Goal: Task Accomplishment & Management: Use online tool/utility

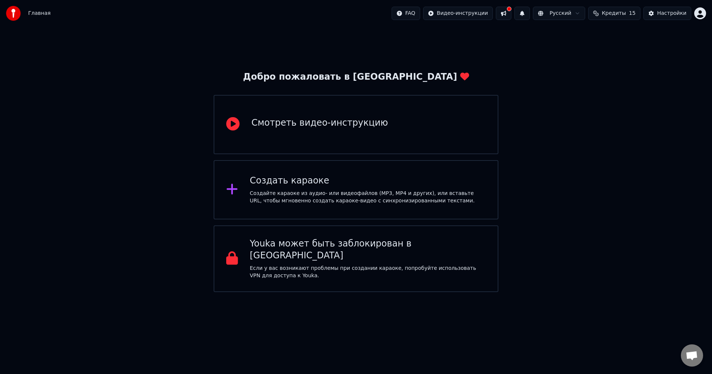
click at [344, 132] on div "Смотреть видео-инструкцию" at bounding box center [320, 124] width 137 height 15
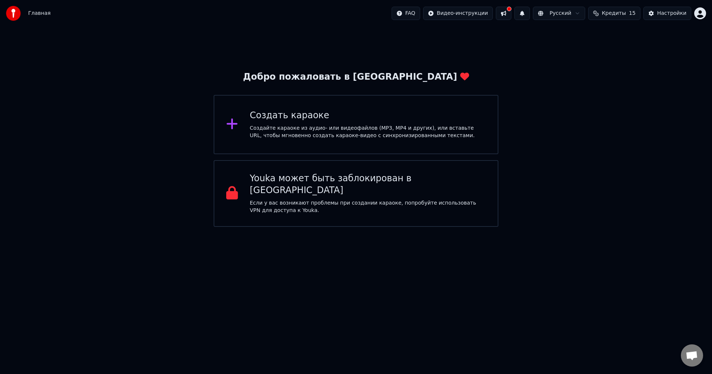
click at [299, 127] on div "Создайте караоке из аудио- или видеофайлов (MP3, MP4 и других), или вставьте UR…" at bounding box center [368, 132] width 236 height 15
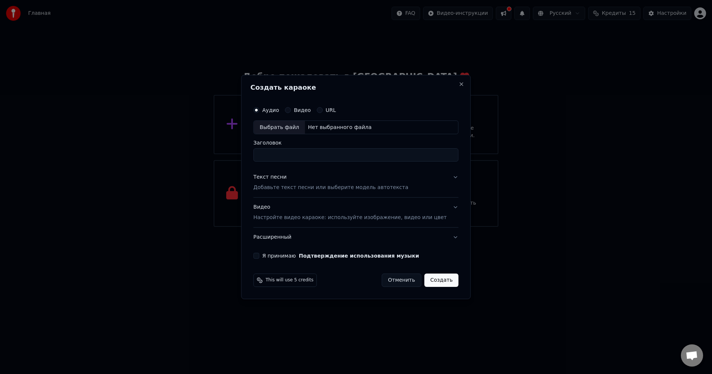
click at [291, 128] on div "Выбрать файл" at bounding box center [279, 127] width 51 height 13
click at [284, 129] on div "Выбрать файл" at bounding box center [279, 127] width 51 height 13
type input "**********"
click at [311, 110] on label "Видео" at bounding box center [302, 110] width 17 height 5
click at [291, 110] on button "Видео" at bounding box center [288, 110] width 6 height 6
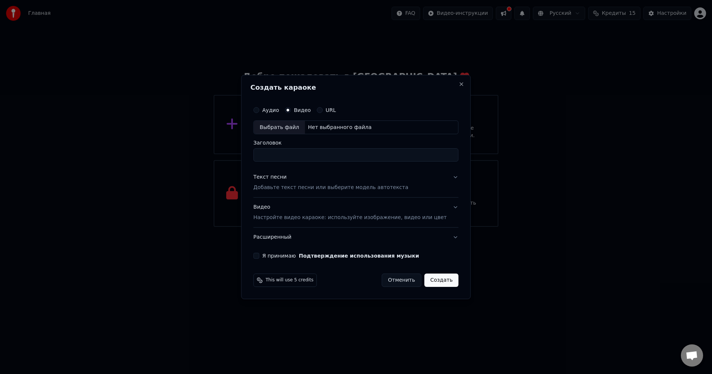
click at [279, 110] on label "Аудио" at bounding box center [270, 110] width 17 height 5
click at [259, 110] on button "Аудио" at bounding box center [256, 110] width 6 height 6
click at [285, 125] on div "Выбрать файл" at bounding box center [279, 127] width 51 height 13
type input "**********"
click at [271, 257] on div "Я принимаю Подтверждение использования музыки" at bounding box center [355, 256] width 205 height 6
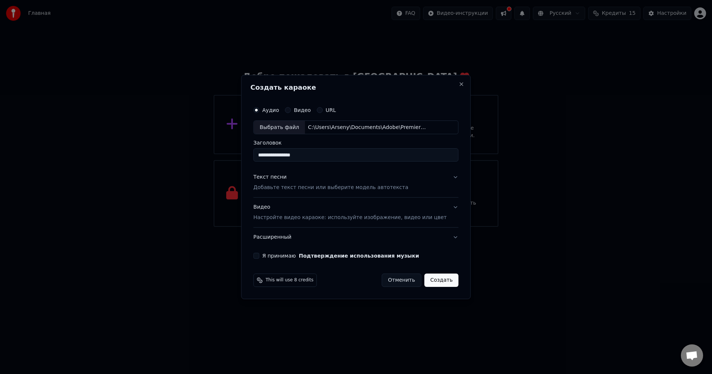
click at [259, 257] on button "Я принимаю Подтверждение использования музыки" at bounding box center [256, 256] width 6 height 6
click at [321, 188] on p "Добавьте текст песни или выберите модель автотекста" at bounding box center [330, 187] width 155 height 7
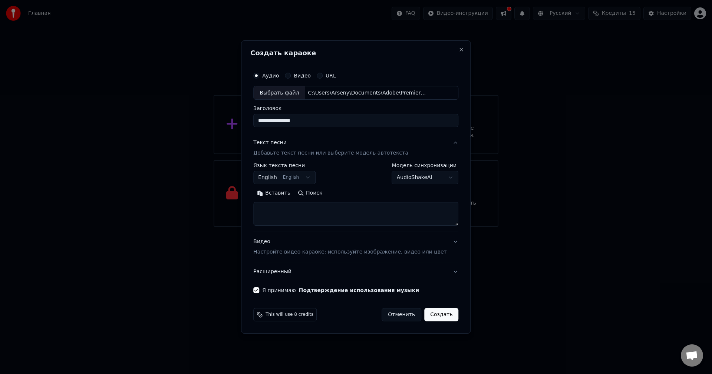
click at [311, 180] on body "**********" at bounding box center [356, 113] width 712 height 227
click at [305, 178] on body "**********" at bounding box center [356, 113] width 712 height 227
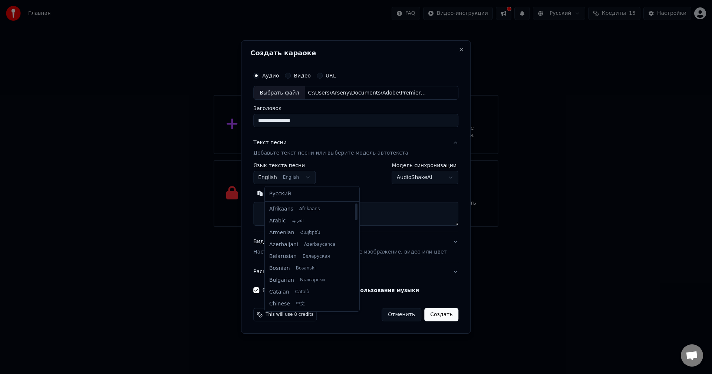
select select "**"
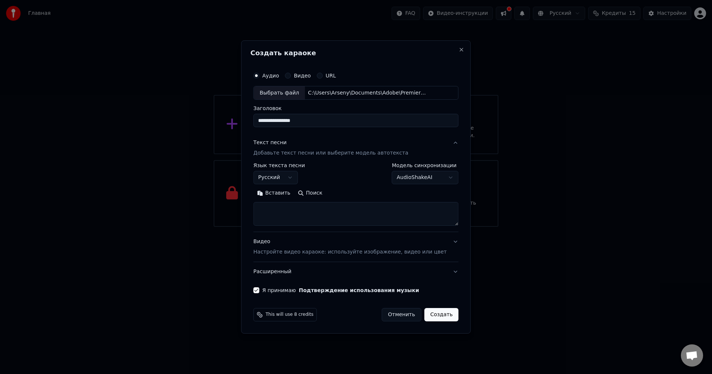
click at [404, 177] on body "**********" at bounding box center [356, 113] width 712 height 227
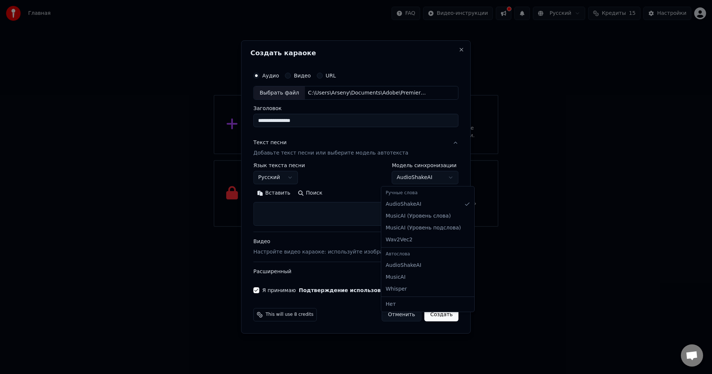
click at [400, 177] on body "**********" at bounding box center [356, 113] width 712 height 227
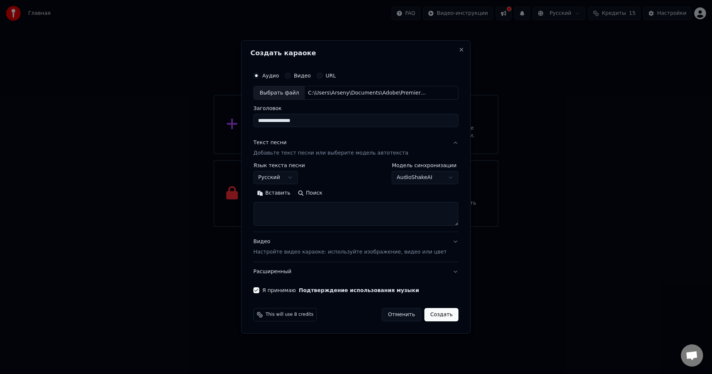
click at [301, 251] on p "Настройте видео караоке: используйте изображение, видео или цвет" at bounding box center [349, 252] width 193 height 7
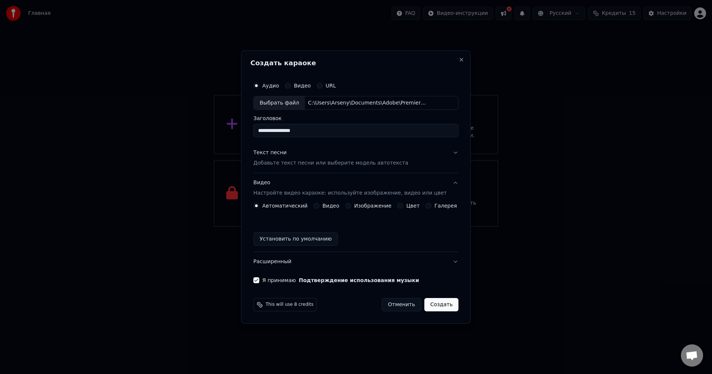
click at [449, 183] on button "Видео Настройте видео караоке: используйте изображение, видео или цвет" at bounding box center [355, 189] width 205 height 30
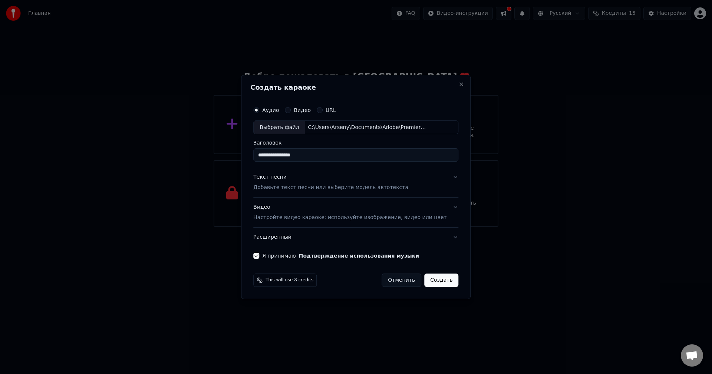
click at [295, 208] on div "Видео Настройте видео караоке: используйте изображение, видео или цвет" at bounding box center [349, 213] width 193 height 18
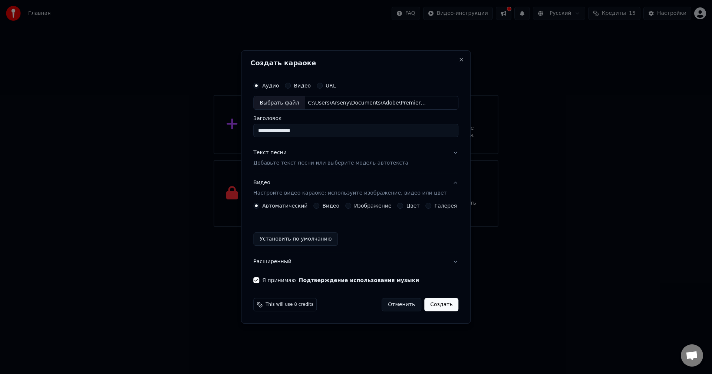
click at [284, 207] on label "Автоматический" at bounding box center [284, 205] width 45 height 5
click at [259, 207] on button "Автоматический" at bounding box center [256, 206] width 6 height 6
click at [333, 184] on div "Видео Настройте видео караоке: используйте изображение, видео или цвет" at bounding box center [349, 189] width 193 height 18
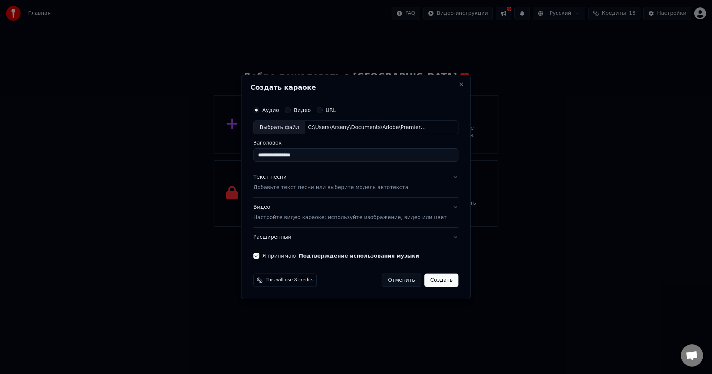
drag, startPoint x: 330, startPoint y: 157, endPoint x: 243, endPoint y: 155, distance: 87.6
click at [243, 155] on body "**********" at bounding box center [356, 113] width 712 height 227
type input "*******"
click at [438, 282] on button "Создать" at bounding box center [442, 280] width 34 height 13
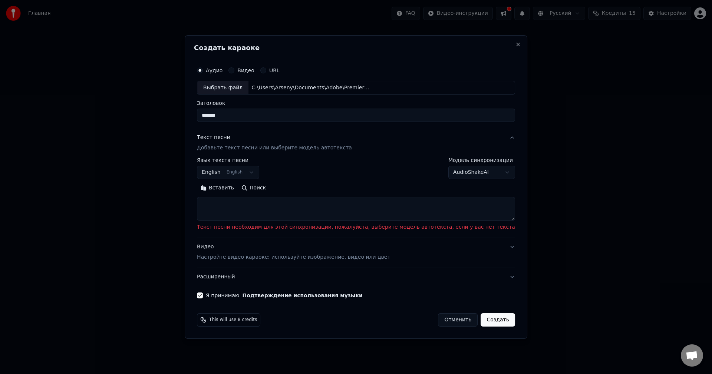
click at [249, 208] on textarea at bounding box center [356, 209] width 318 height 24
click at [259, 172] on button "English English" at bounding box center [228, 172] width 62 height 13
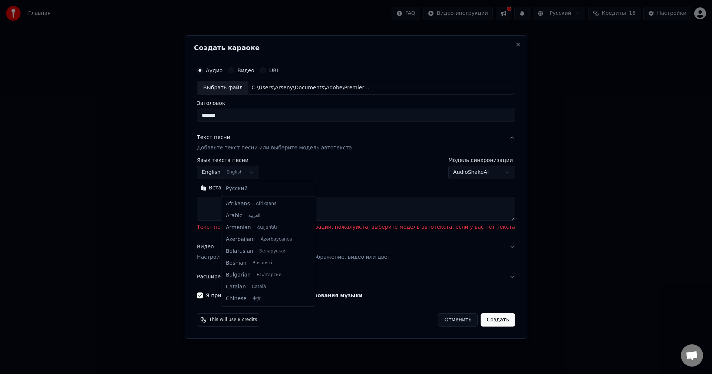
scroll to position [59, 0]
select select "**"
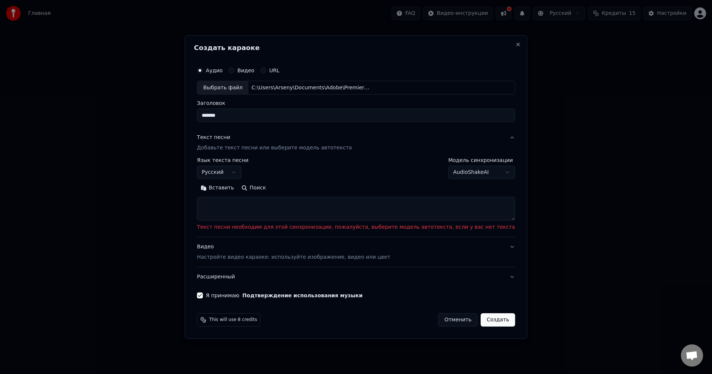
click at [464, 171] on body "Главная FAQ Видео-инструкции Русский Кредиты 15 Настройки Добро пожаловать в Yo…" at bounding box center [356, 113] width 712 height 227
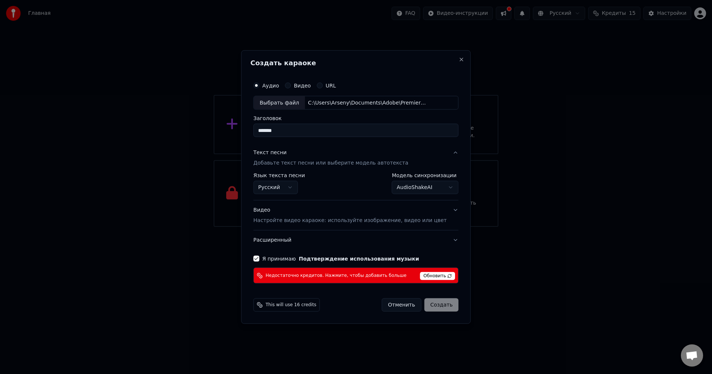
click at [407, 190] on body "Главная FAQ Видео-инструкции Русский Кредиты 15 Настройки Добро пожаловать в Yo…" at bounding box center [356, 113] width 712 height 227
click at [427, 276] on span "Обновить" at bounding box center [437, 276] width 35 height 8
click at [412, 186] on body "Главная FAQ Видео-инструкции Русский Кредиты 15 Настройки Добро пожаловать в Yo…" at bounding box center [356, 113] width 712 height 227
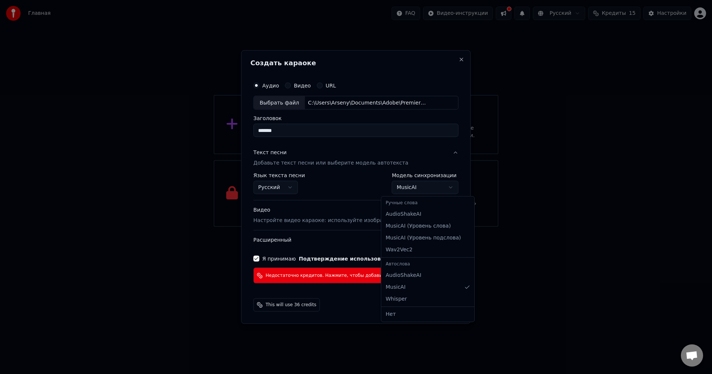
select select "**********"
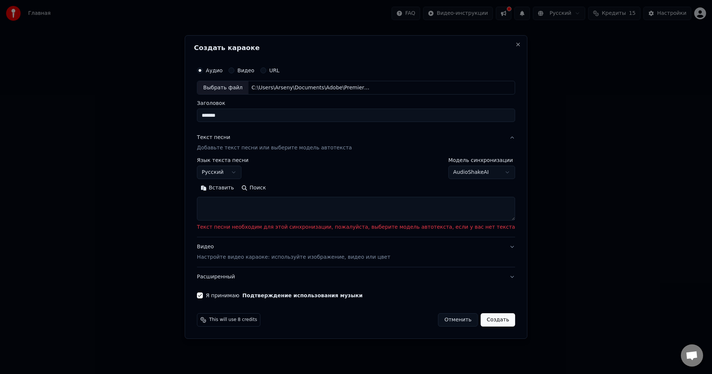
click at [329, 214] on textarea at bounding box center [356, 209] width 318 height 24
click at [447, 170] on body "Главная FAQ Видео-инструкции Русский Кредиты 15 Настройки Добро пожаловать в Yo…" at bounding box center [356, 113] width 712 height 227
click at [292, 213] on textarea at bounding box center [356, 209] width 318 height 24
paste textarea "**********"
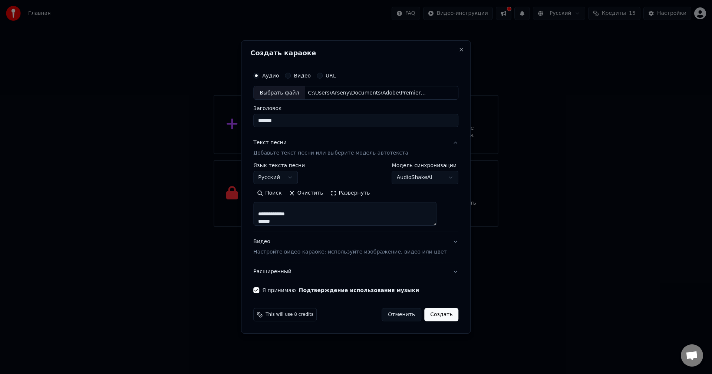
scroll to position [1162, 0]
type textarea "**********"
click at [426, 316] on button "Создать" at bounding box center [442, 314] width 34 height 13
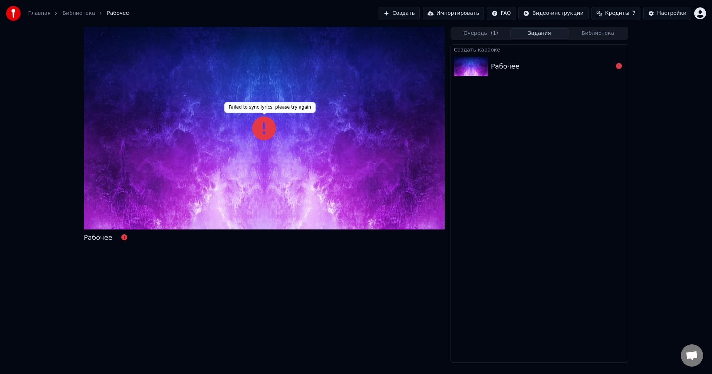
click at [266, 127] on icon at bounding box center [264, 129] width 24 height 24
click at [510, 63] on div "Рабочее" at bounding box center [505, 66] width 29 height 10
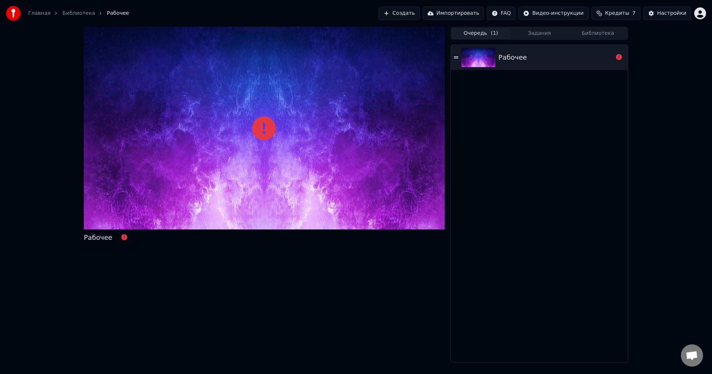
click at [487, 35] on button "Очередь ( 1 )" at bounding box center [481, 33] width 59 height 11
click at [530, 60] on div "Рабочее" at bounding box center [556, 57] width 115 height 10
click at [121, 240] on icon at bounding box center [124, 238] width 6 height 6
click at [265, 130] on icon at bounding box center [264, 129] width 24 height 24
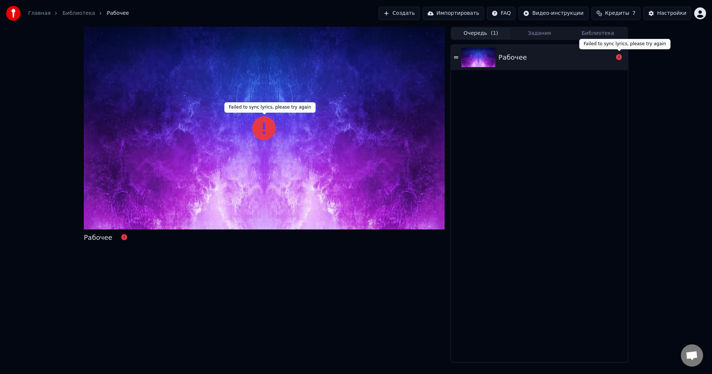
click at [619, 57] on icon at bounding box center [619, 57] width 6 height 6
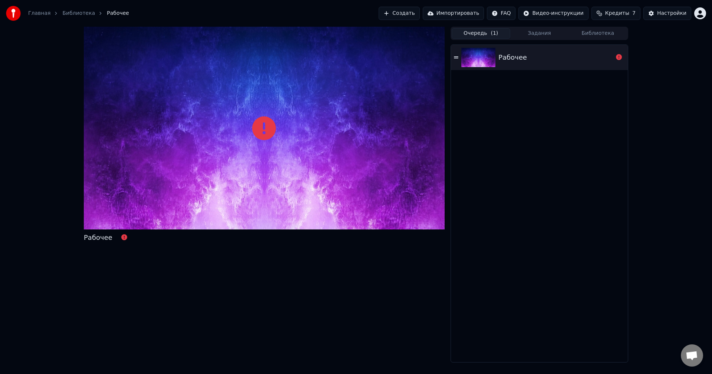
click at [564, 59] on div "Рабочее" at bounding box center [556, 57] width 115 height 10
click at [611, 55] on div "Рабочее" at bounding box center [556, 57] width 115 height 10
click at [618, 56] on icon at bounding box center [619, 57] width 6 height 6
click at [618, 58] on icon at bounding box center [619, 57] width 6 height 6
click at [563, 12] on html "Главная Библиотека Рабочее Создать Импортировать FAQ Видео-инструкции Кредиты 7…" at bounding box center [356, 187] width 712 height 374
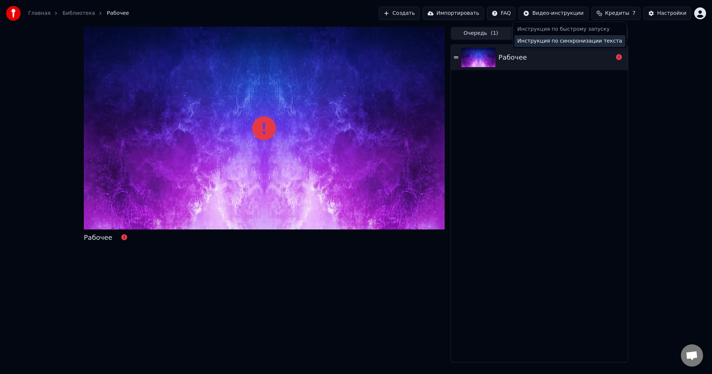
click at [542, 39] on div "Инструкция по синхронизации текста" at bounding box center [570, 41] width 111 height 12
click at [420, 16] on button "Создать" at bounding box center [399, 13] width 41 height 13
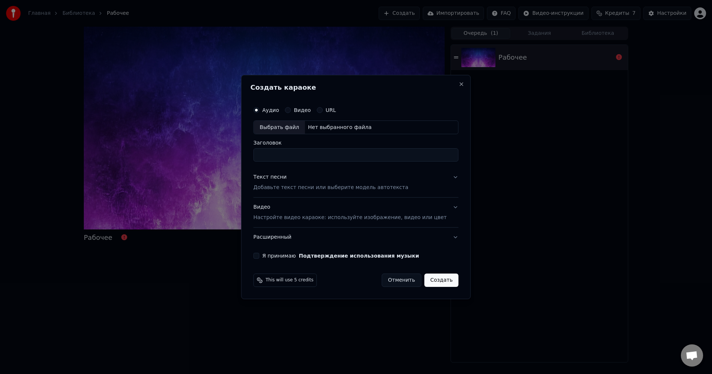
click at [294, 129] on div "Выбрать файл" at bounding box center [279, 127] width 51 height 13
type input "**********"
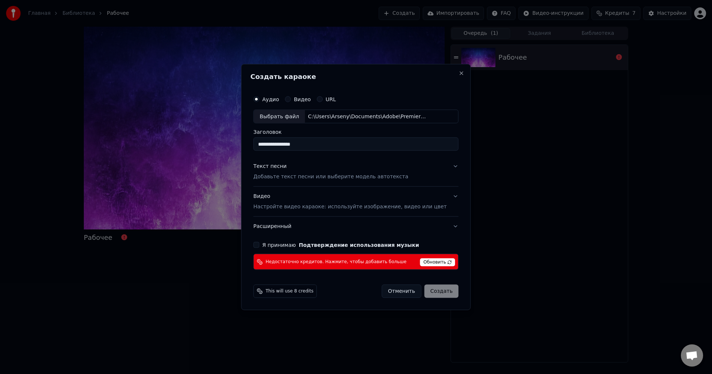
click at [398, 294] on button "Отменить" at bounding box center [402, 291] width 40 height 13
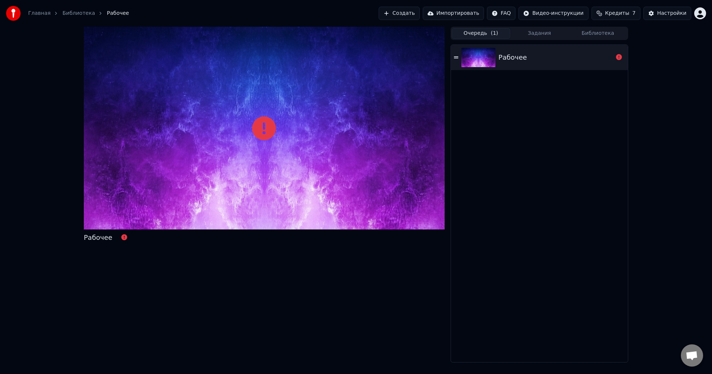
click at [527, 193] on div "Рабочее" at bounding box center [539, 204] width 177 height 318
click at [620, 57] on icon at bounding box center [619, 57] width 6 height 6
click at [620, 60] on icon at bounding box center [619, 57] width 6 height 6
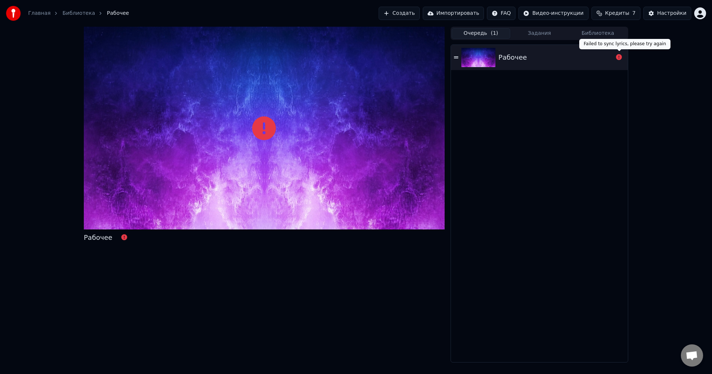
click at [545, 35] on button "Задания" at bounding box center [540, 33] width 59 height 11
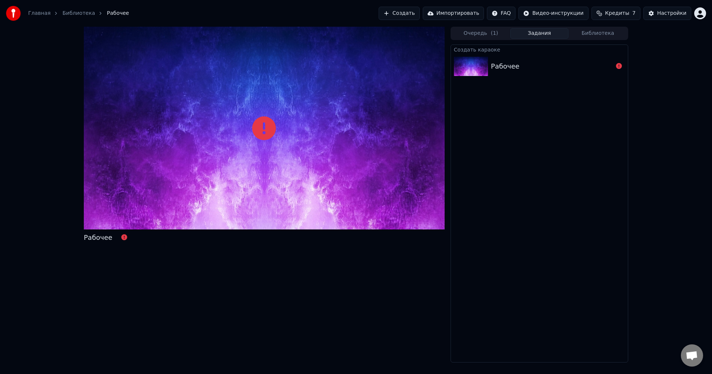
click at [597, 37] on button "Библиотека" at bounding box center [598, 33] width 59 height 11
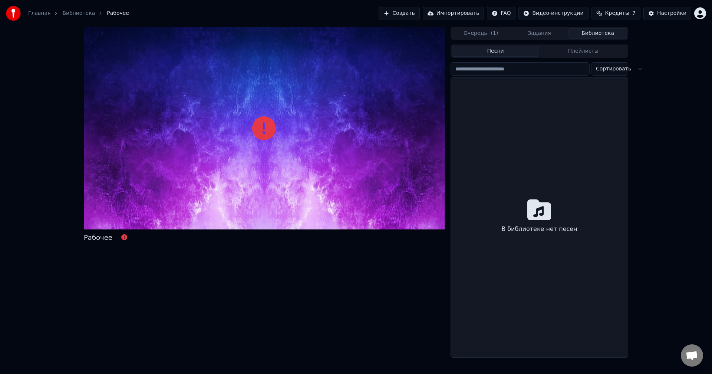
click at [578, 51] on button "Плейлисты" at bounding box center [584, 51] width 88 height 11
click at [619, 144] on div "Нет плейлистов" at bounding box center [539, 212] width 177 height 299
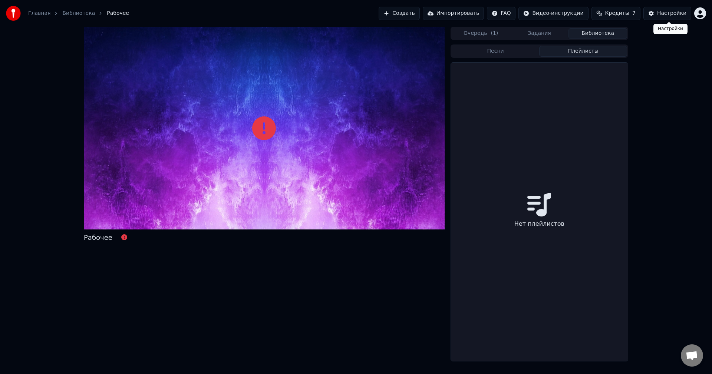
click at [699, 15] on html "Главная Библиотека Рабочее Создать Импортировать FAQ Видео-инструкции Кредиты 7…" at bounding box center [356, 187] width 712 height 374
click at [587, 88] on html "Главная Библиотека Рабочее Создать Импортировать FAQ Видео-инструкции Кредиты 7…" at bounding box center [356, 187] width 712 height 374
click at [661, 16] on div "Настройки" at bounding box center [672, 13] width 29 height 7
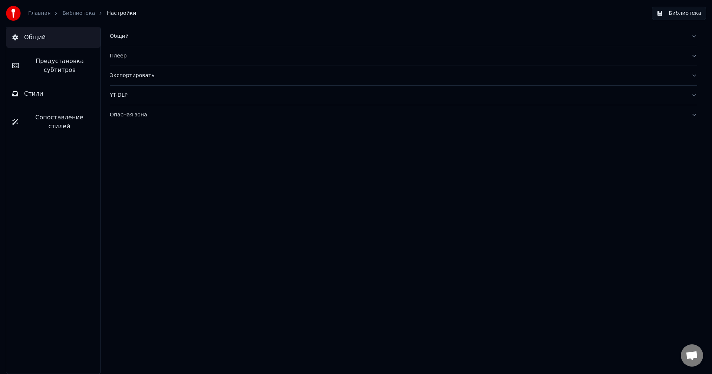
click at [54, 67] on span "Предустановка субтитров" at bounding box center [60, 66] width 70 height 18
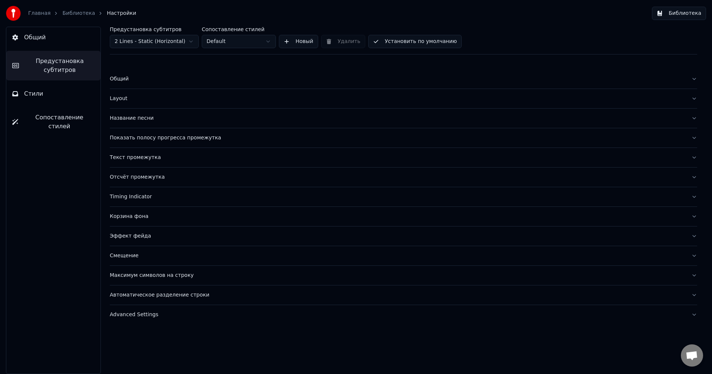
click at [50, 98] on button "Стили" at bounding box center [53, 93] width 94 height 21
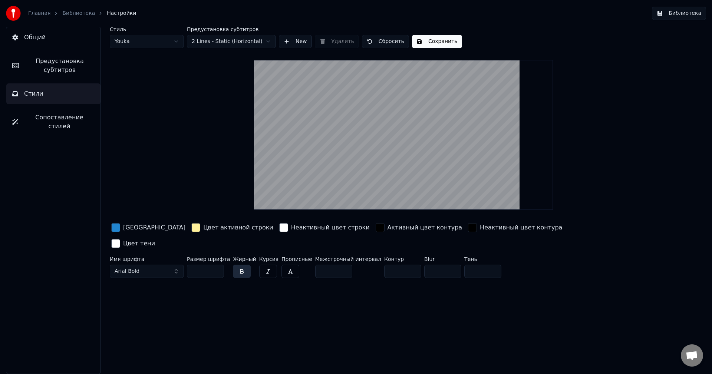
click at [115, 227] on div "button" at bounding box center [115, 227] width 9 height 9
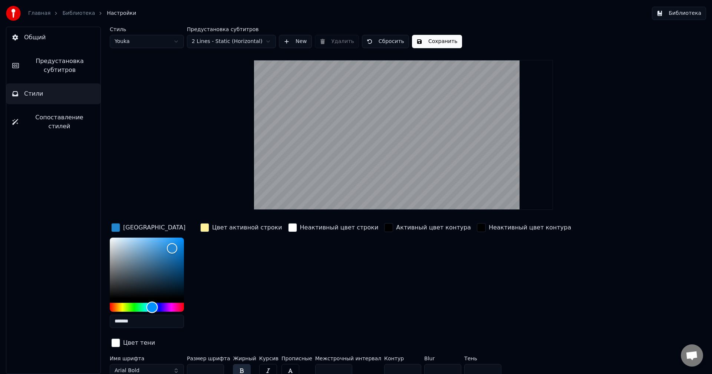
type input "*******"
click at [178, 308] on div "Hue" at bounding box center [147, 307] width 74 height 9
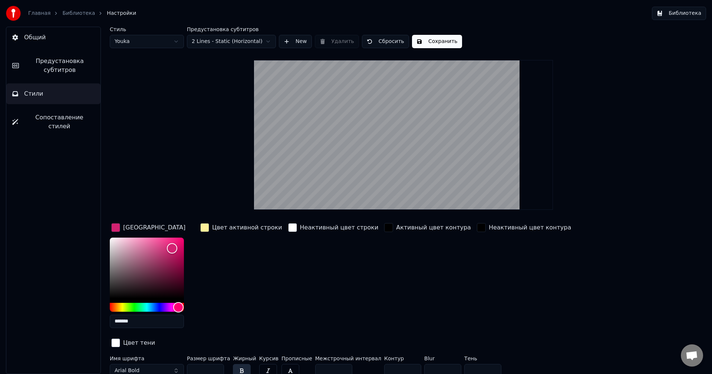
click at [203, 229] on div "button" at bounding box center [204, 227] width 9 height 9
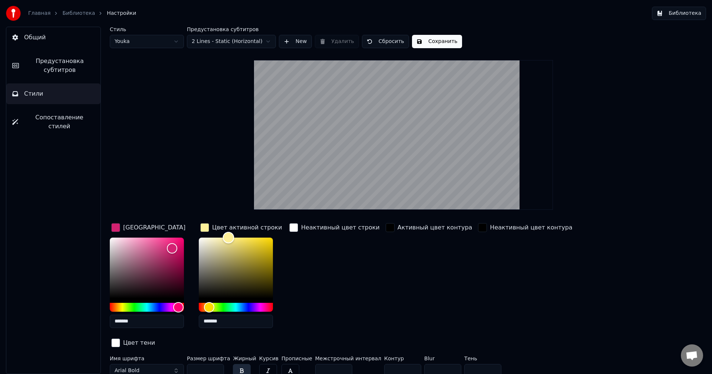
click at [213, 243] on div "Color" at bounding box center [236, 268] width 74 height 61
drag, startPoint x: 213, startPoint y: 243, endPoint x: 210, endPoint y: 240, distance: 3.9
click at [210, 240] on div "Color" at bounding box center [210, 241] width 12 height 12
type input "*******"
drag, startPoint x: 210, startPoint y: 237, endPoint x: 205, endPoint y: 235, distance: 5.3
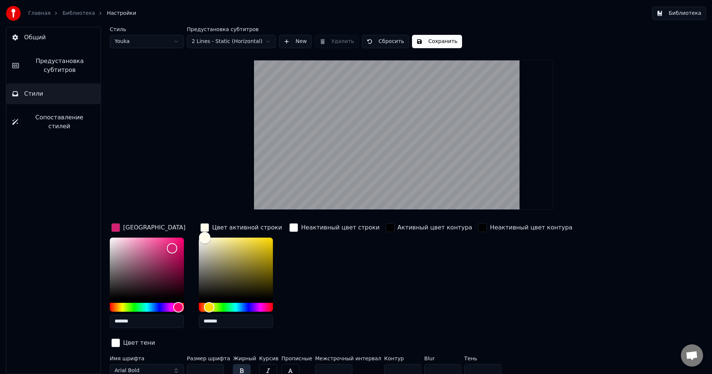
click at [205, 235] on div "Color" at bounding box center [205, 238] width 12 height 12
click at [429, 40] on button "Сохранить" at bounding box center [437, 41] width 50 height 13
click at [51, 118] on span "Сопоставление стилей" at bounding box center [59, 122] width 71 height 18
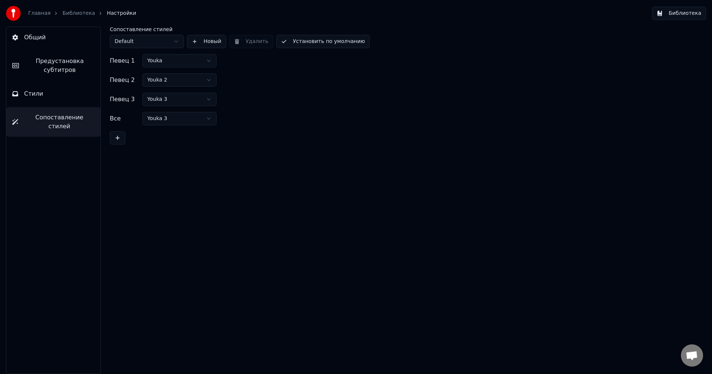
click at [55, 67] on span "Предустановка субтитров" at bounding box center [60, 66] width 70 height 18
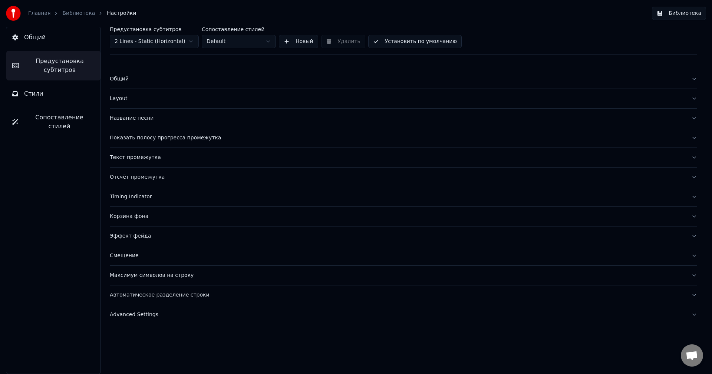
click at [57, 39] on button "Общий" at bounding box center [53, 37] width 94 height 21
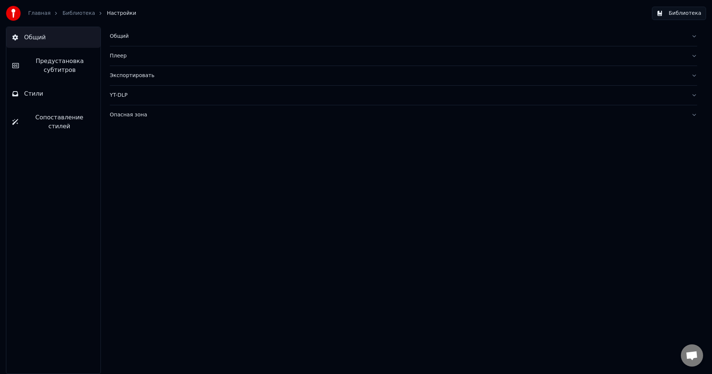
click at [122, 39] on div "Общий" at bounding box center [398, 36] width 576 height 7
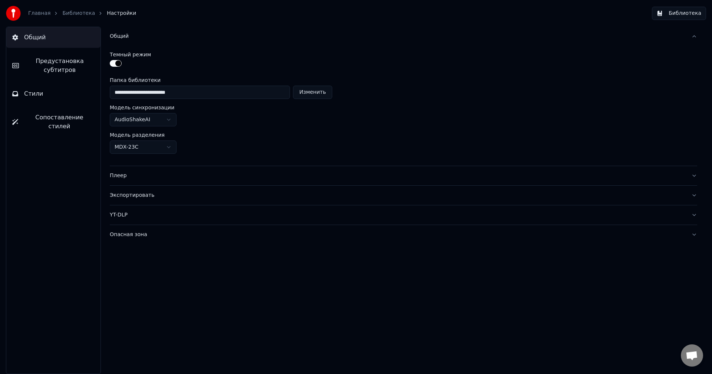
click at [131, 178] on div "Плеер" at bounding box center [398, 175] width 576 height 7
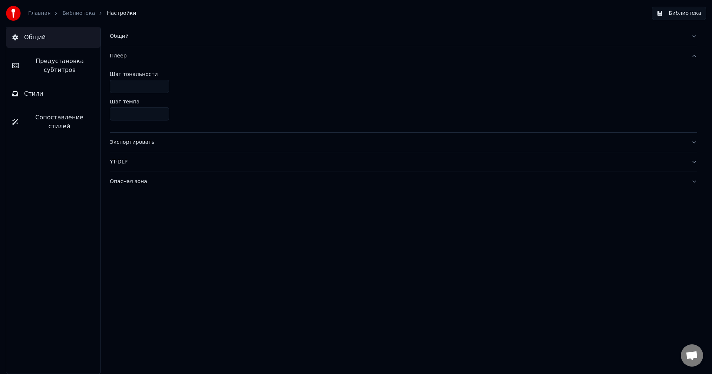
click at [130, 143] on div "Экспортировать" at bounding box center [398, 142] width 576 height 7
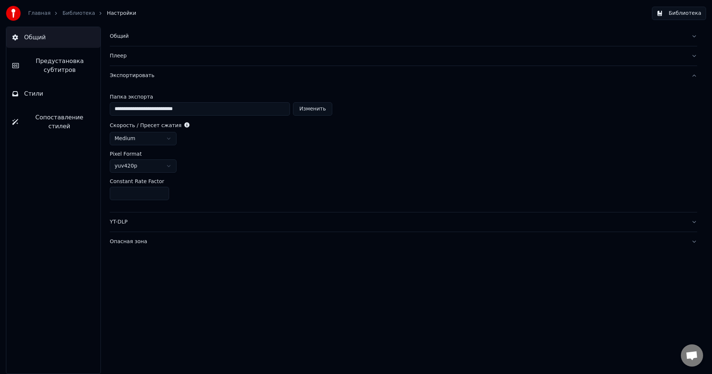
click at [131, 218] on button "YT-DLP" at bounding box center [404, 222] width 588 height 19
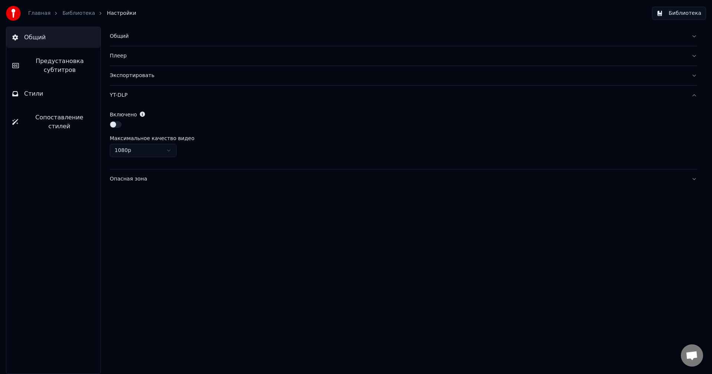
click at [125, 180] on div "Опасная зона" at bounding box center [398, 179] width 576 height 7
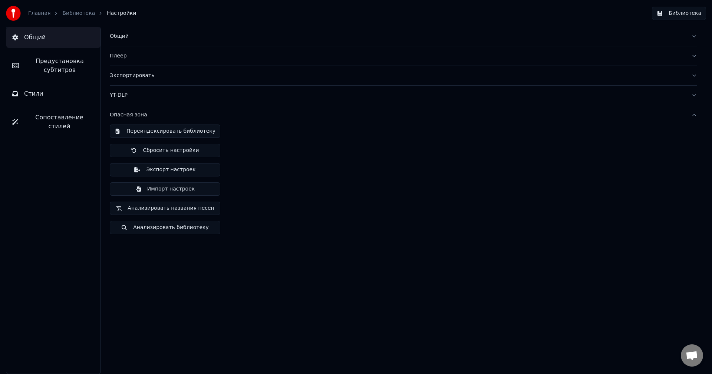
click at [49, 92] on button "Стили" at bounding box center [53, 93] width 94 height 21
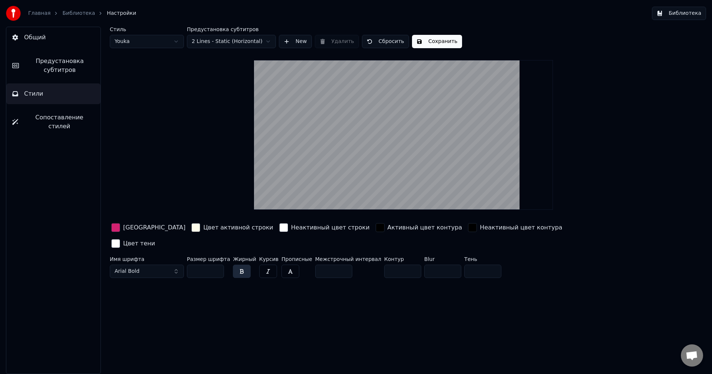
click at [66, 71] on span "Предустановка субтитров" at bounding box center [60, 66] width 70 height 18
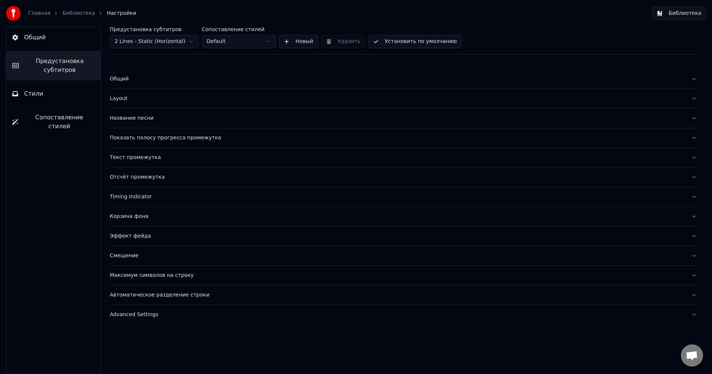
click at [52, 41] on button "Общий" at bounding box center [53, 37] width 94 height 21
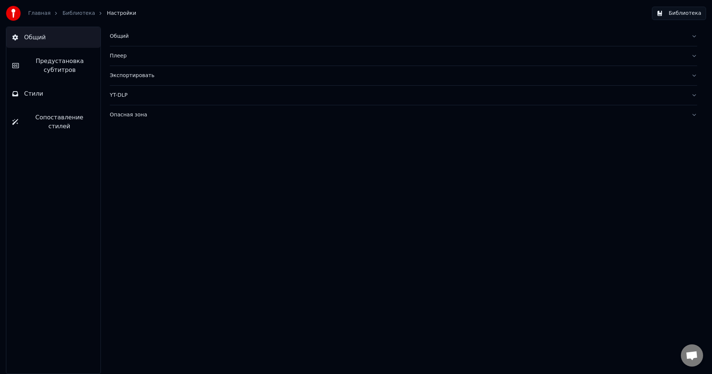
click at [68, 9] on div "Главная Библиотека Настройки" at bounding box center [71, 13] width 130 height 15
click at [70, 12] on link "Библиотека" at bounding box center [78, 13] width 33 height 7
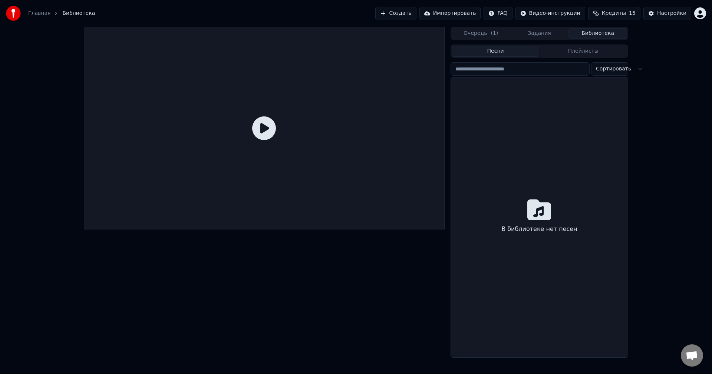
click at [478, 29] on button "Очередь ( 1 )" at bounding box center [481, 33] width 59 height 11
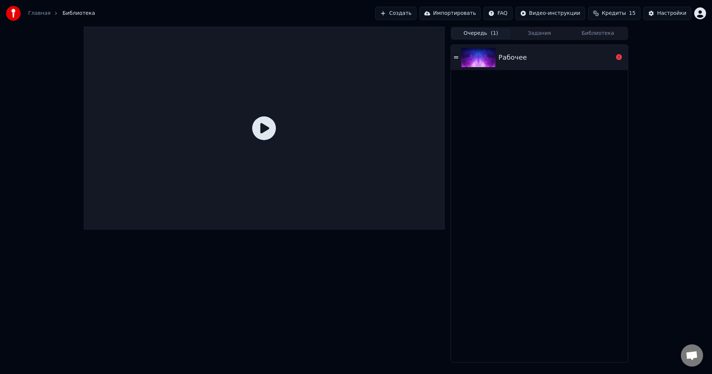
click at [534, 58] on div "Рабочее" at bounding box center [556, 57] width 115 height 10
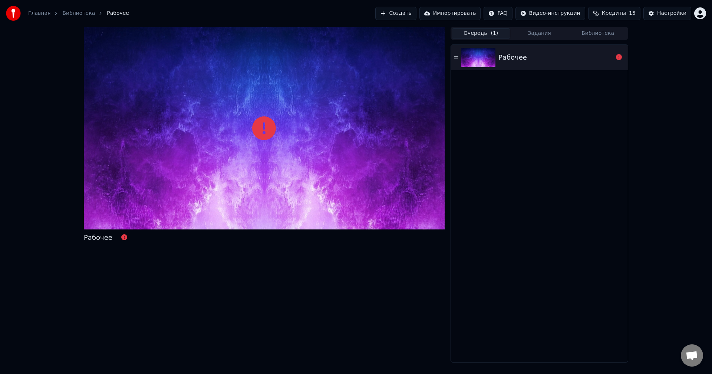
click at [622, 56] on icon at bounding box center [619, 57] width 6 height 6
click at [620, 57] on icon at bounding box center [619, 57] width 6 height 6
click at [261, 128] on icon at bounding box center [264, 129] width 24 height 24
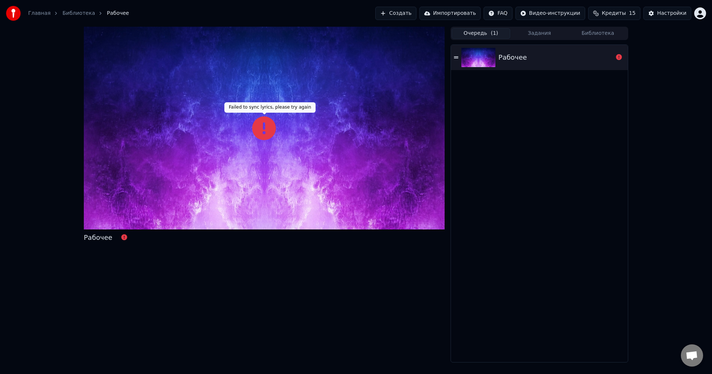
click at [261, 128] on icon at bounding box center [264, 129] width 24 height 24
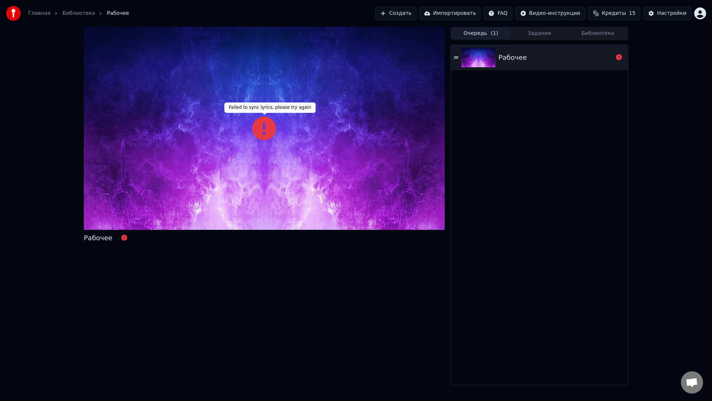
click at [261, 137] on div at bounding box center [264, 128] width 361 height 203
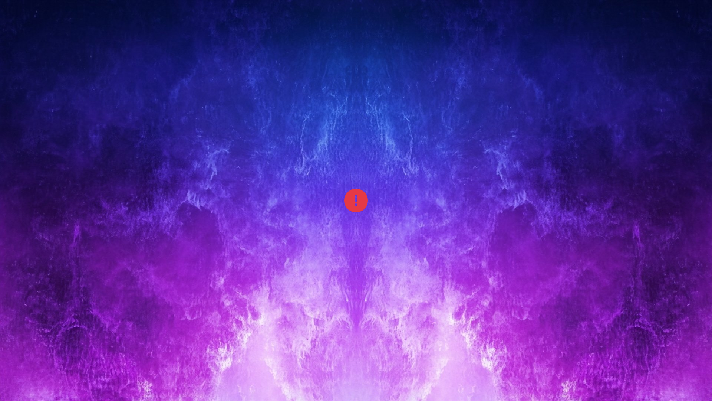
click at [343, 193] on div at bounding box center [356, 200] width 712 height 401
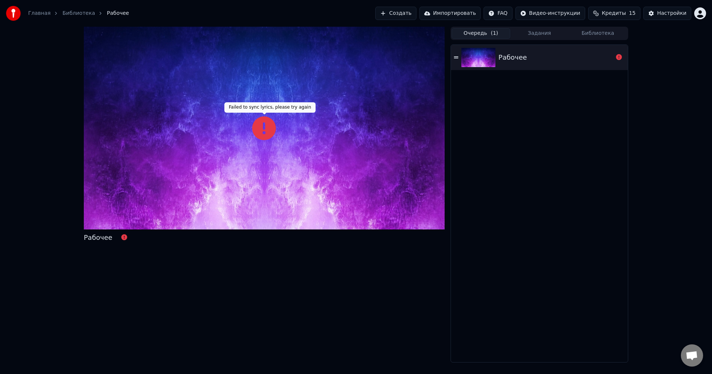
click at [264, 128] on icon at bounding box center [264, 129] width 24 height 24
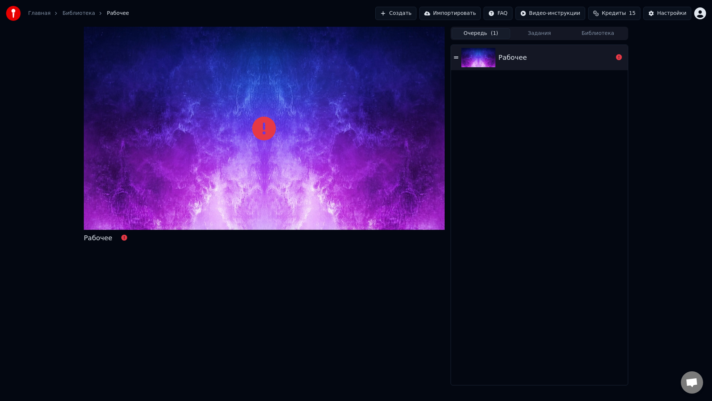
click at [264, 137] on div at bounding box center [264, 128] width 361 height 203
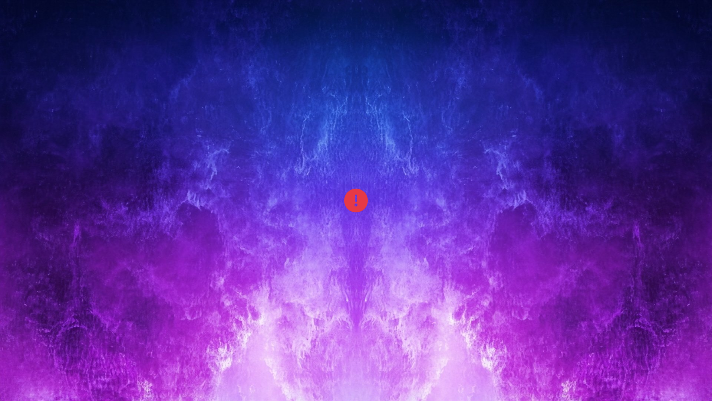
click at [264, 137] on div at bounding box center [356, 200] width 712 height 401
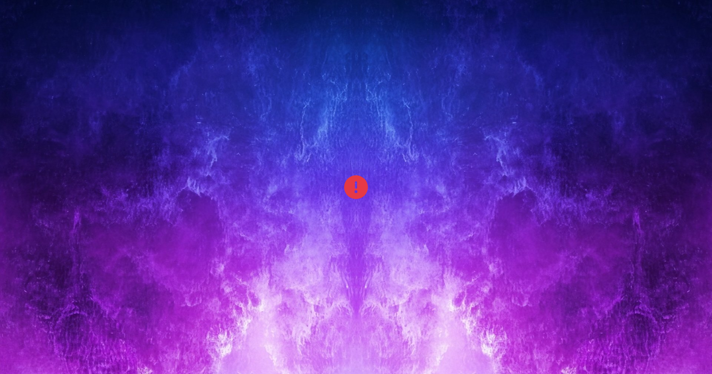
click at [181, 177] on div at bounding box center [356, 187] width 712 height 401
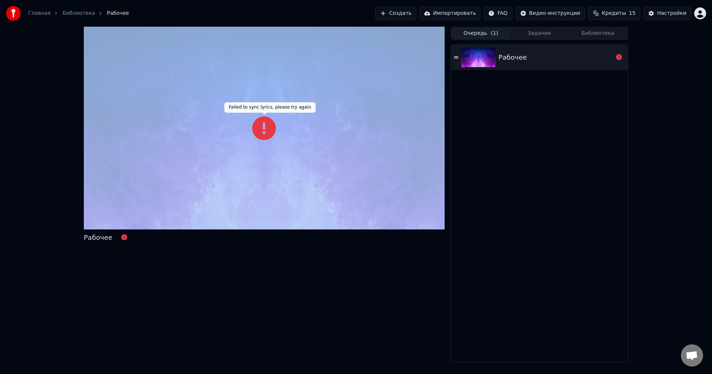
click at [181, 177] on div at bounding box center [264, 128] width 361 height 203
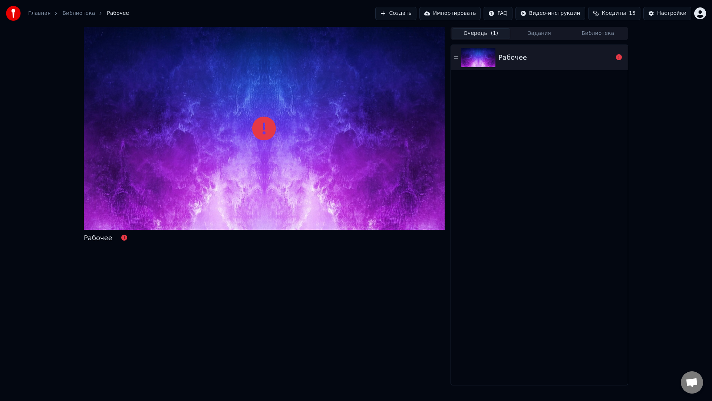
click at [181, 185] on div at bounding box center [264, 128] width 361 height 203
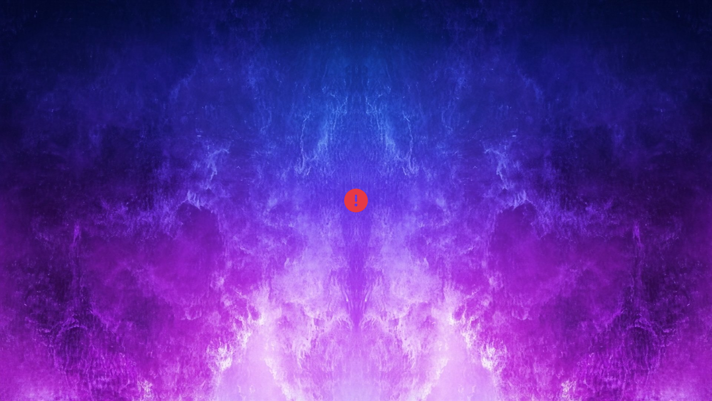
click at [181, 185] on div at bounding box center [356, 200] width 712 height 401
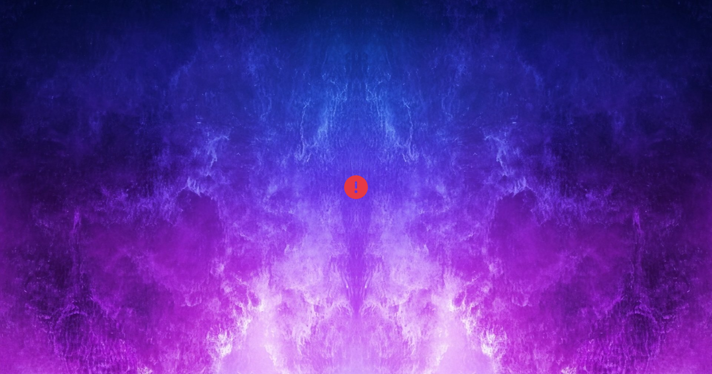
click at [181, 177] on div at bounding box center [356, 187] width 712 height 401
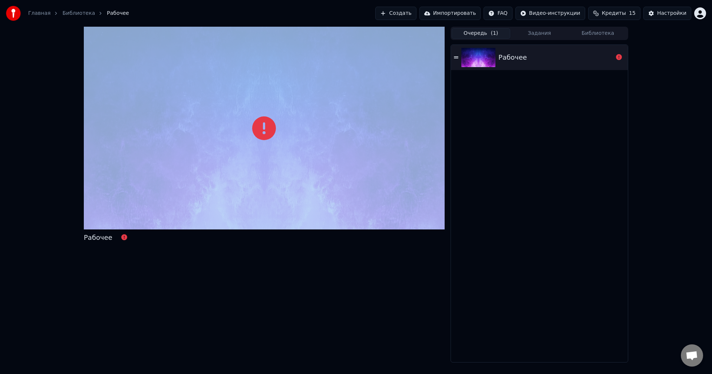
click at [181, 177] on div at bounding box center [264, 128] width 361 height 203
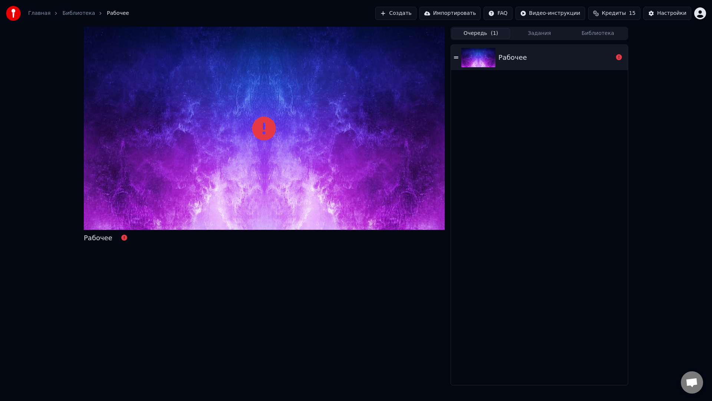
click at [181, 185] on div at bounding box center [264, 128] width 361 height 203
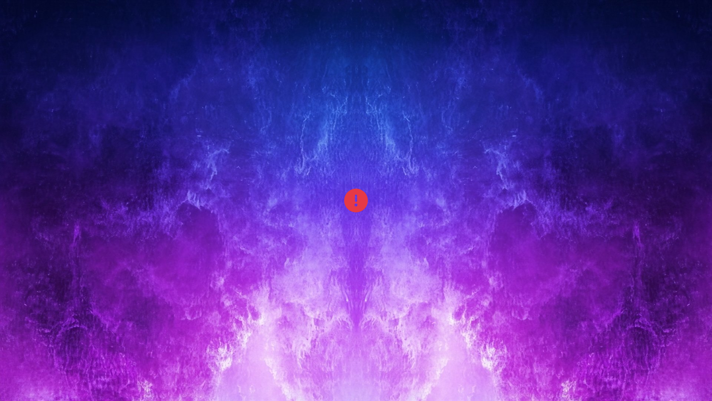
click at [181, 185] on div at bounding box center [356, 200] width 712 height 401
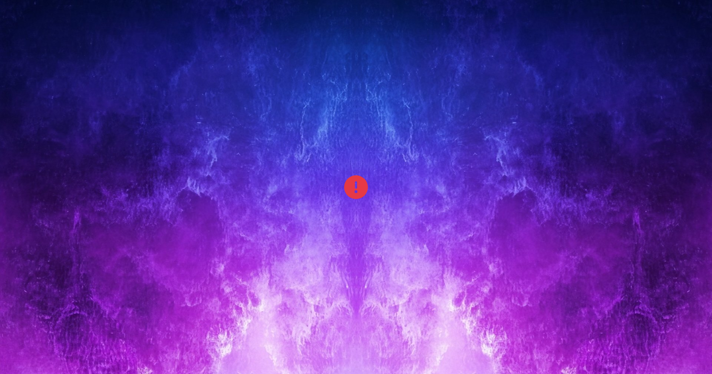
click at [181, 177] on div at bounding box center [356, 187] width 712 height 401
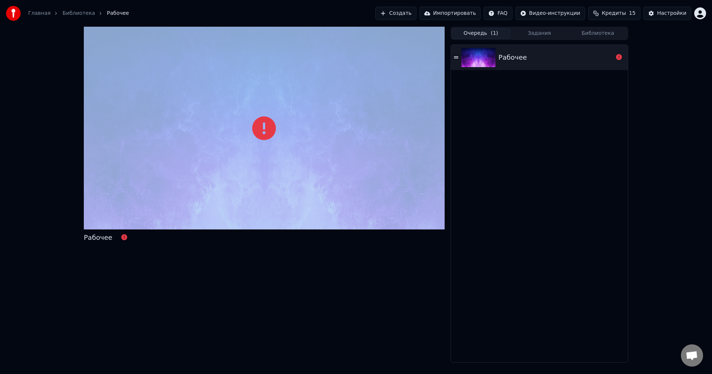
click at [181, 177] on div at bounding box center [264, 128] width 361 height 203
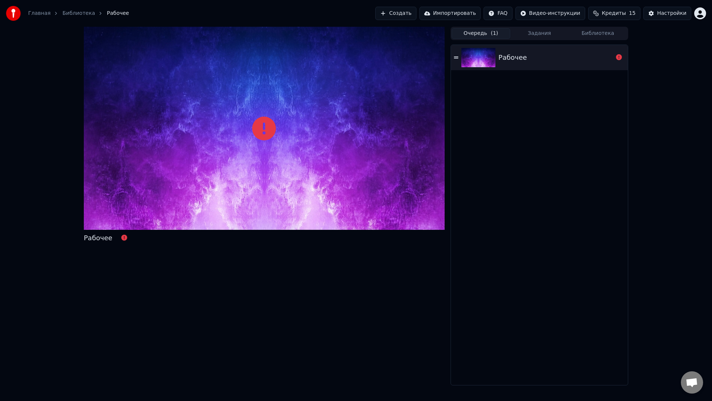
click at [181, 185] on div at bounding box center [264, 128] width 361 height 203
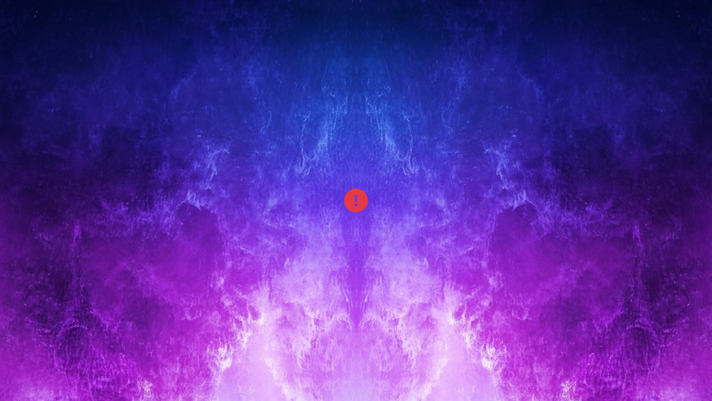
click at [181, 185] on div at bounding box center [356, 200] width 712 height 401
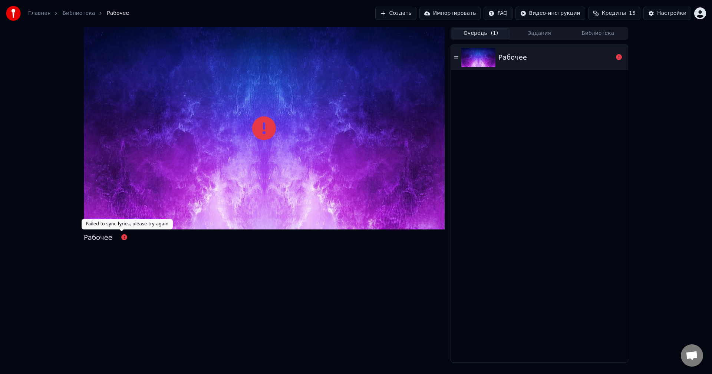
click at [121, 238] on icon at bounding box center [124, 238] width 6 height 6
drag, startPoint x: 121, startPoint y: 238, endPoint x: 100, endPoint y: 239, distance: 20.4
click at [121, 238] on icon at bounding box center [124, 238] width 6 height 6
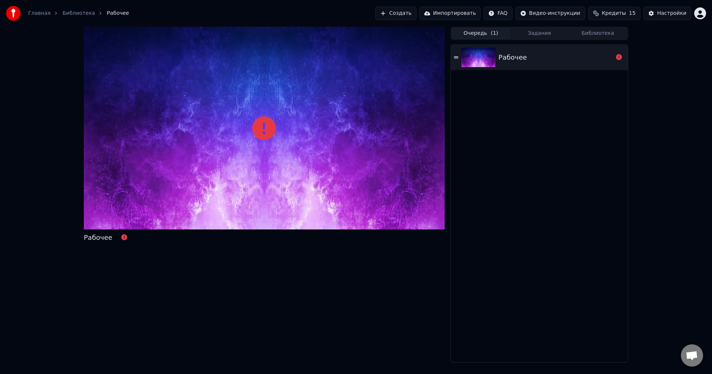
click at [95, 239] on div "Рабочее" at bounding box center [98, 238] width 29 height 10
drag, startPoint x: 95, startPoint y: 239, endPoint x: 163, endPoint y: 217, distance: 70.5
click at [96, 239] on div "Рабочее" at bounding box center [98, 238] width 29 height 10
click at [619, 58] on icon at bounding box center [619, 57] width 6 height 6
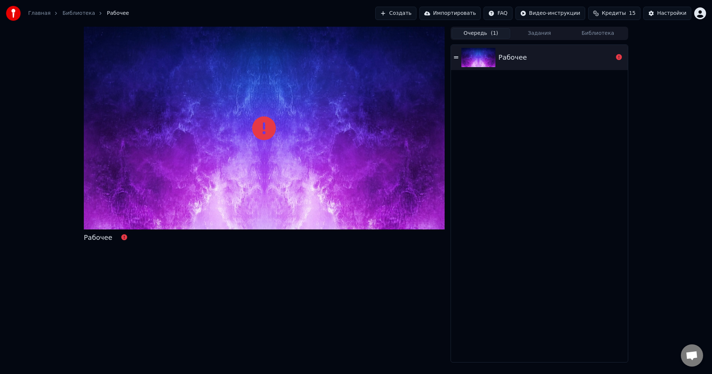
click at [619, 58] on icon at bounding box center [619, 57] width 6 height 6
click at [570, 122] on div "Рабочее" at bounding box center [539, 204] width 177 height 318
click at [76, 13] on link "Библиотека" at bounding box center [78, 13] width 33 height 7
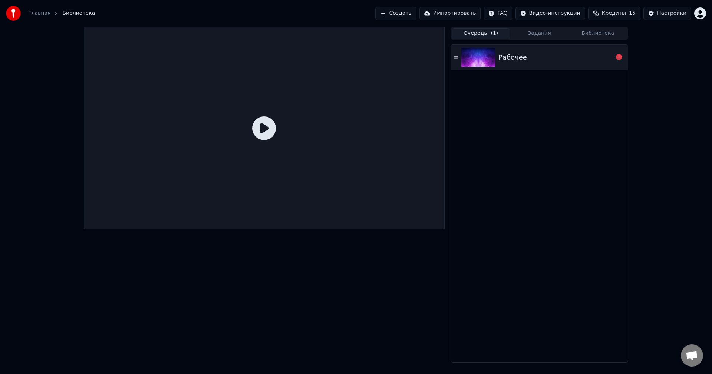
click at [35, 13] on link "Главная" at bounding box center [39, 13] width 22 height 7
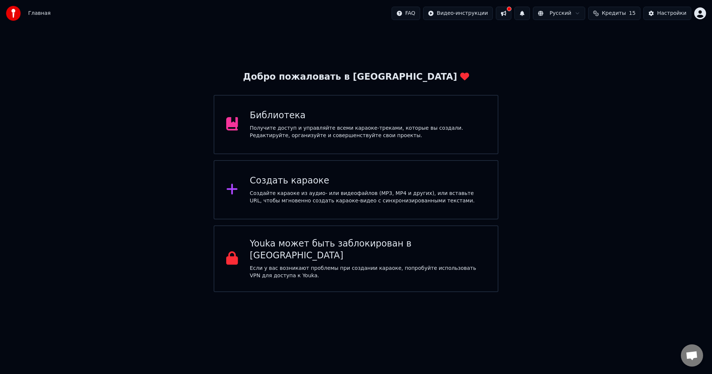
click at [310, 198] on div "Создайте караоке из аудио- или видеофайлов (MP3, MP4 и других), или вставьте UR…" at bounding box center [368, 197] width 236 height 15
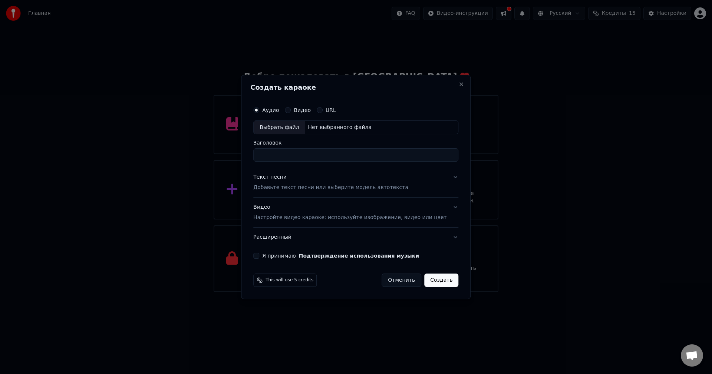
click at [389, 281] on button "Отменить" at bounding box center [402, 280] width 40 height 13
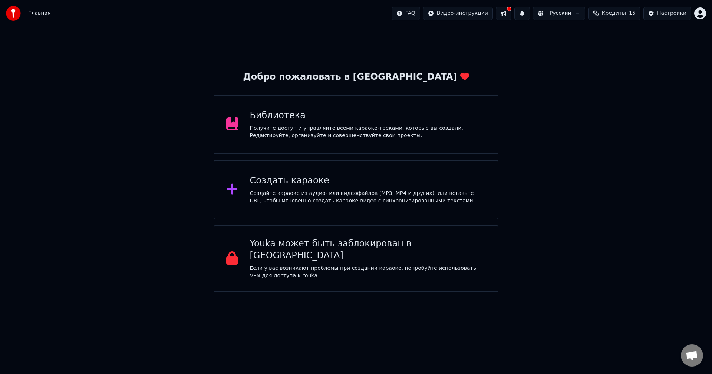
click at [277, 186] on div "Создать караоке" at bounding box center [368, 181] width 236 height 12
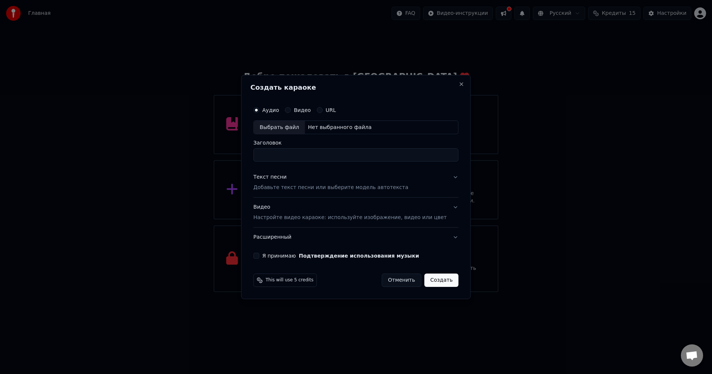
click at [284, 127] on div "Выбрать файл" at bounding box center [279, 127] width 51 height 13
type input "**********"
click at [318, 155] on input "**********" at bounding box center [355, 155] width 205 height 13
click at [305, 189] on p "Добавьте текст песни или выберите модель автотекста" at bounding box center [330, 187] width 155 height 7
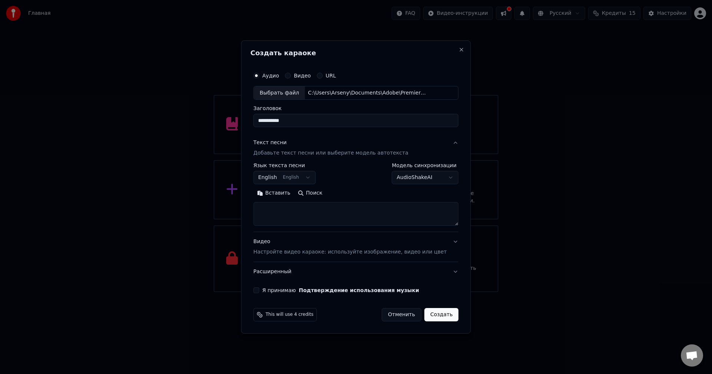
click at [323, 222] on textarea at bounding box center [355, 215] width 205 height 24
click at [311, 177] on body "Главная FAQ Видео-инструкции Русский Кредиты 15 Настройки Добро пожаловать в Yo…" at bounding box center [356, 146] width 712 height 292
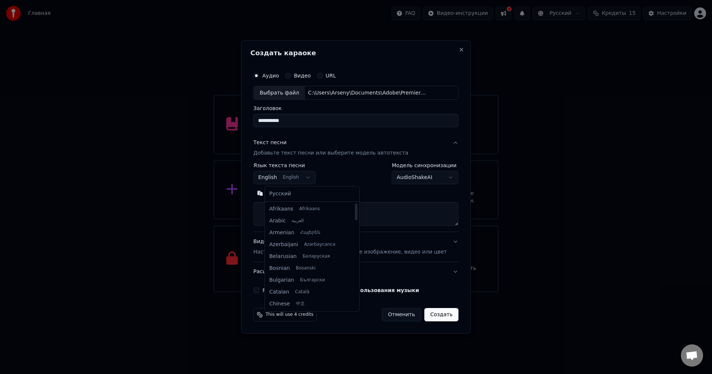
select select "**"
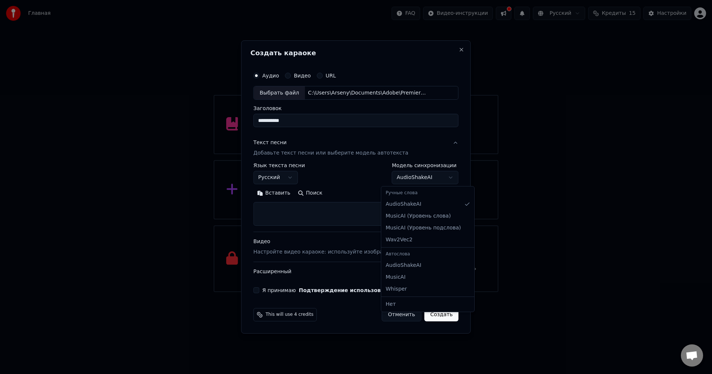
click at [413, 179] on body "Главная FAQ Видео-инструкции Русский Кредиты 15 Настройки Добро пожаловать в Yo…" at bounding box center [356, 146] width 712 height 292
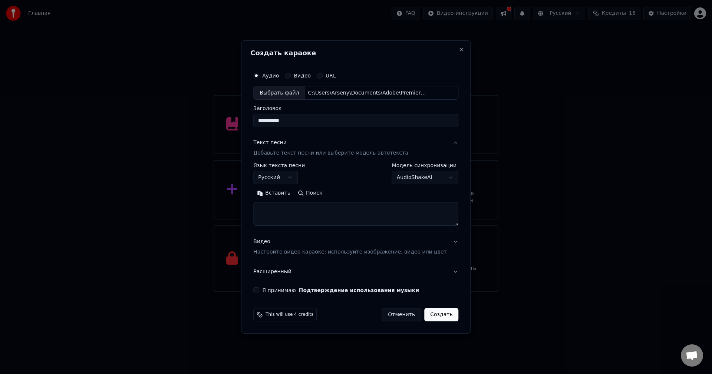
click at [384, 220] on textarea at bounding box center [355, 215] width 205 height 24
click at [259, 291] on button "Я принимаю Подтверждение использования музыки" at bounding box center [256, 291] width 6 height 6
click at [300, 153] on p "Добавьте текст песни или выберите модель автотекста" at bounding box center [330, 153] width 155 height 7
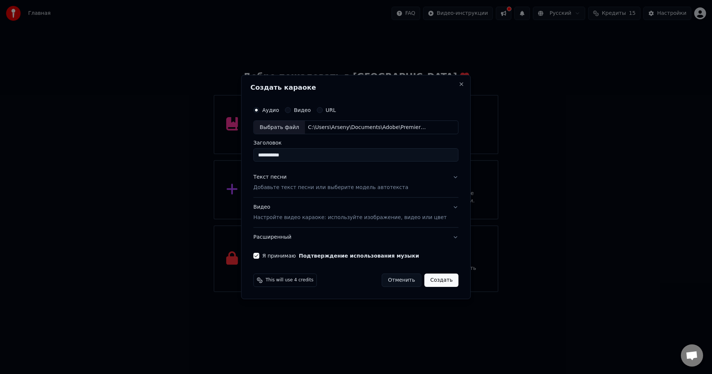
click at [302, 187] on p "Добавьте текст песни или выберите модель автотекста" at bounding box center [330, 187] width 155 height 7
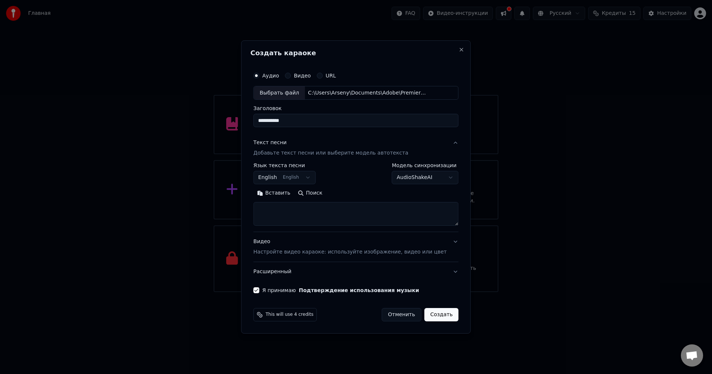
drag, startPoint x: 312, startPoint y: 215, endPoint x: 303, endPoint y: 196, distance: 20.9
click at [309, 210] on textarea at bounding box center [355, 215] width 205 height 24
paste textarea "**********"
type textarea "**********"
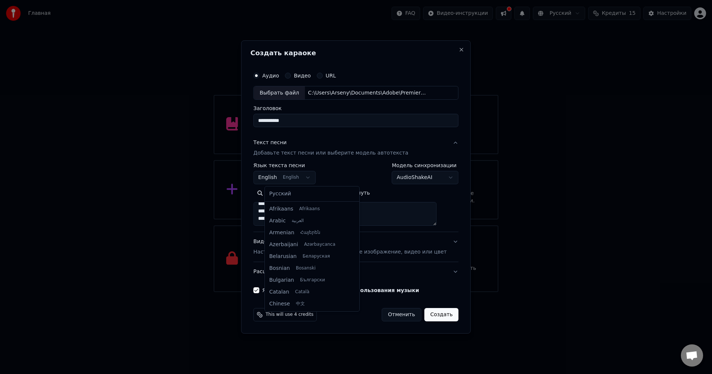
click at [305, 175] on body "Главная FAQ Видео-инструкции Русский Кредиты 15 Настройки Добро пожаловать в Yo…" at bounding box center [356, 146] width 712 height 292
select select "**"
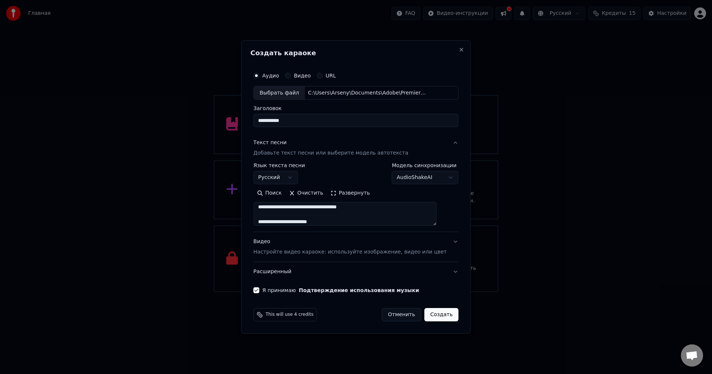
scroll to position [0, 0]
click at [433, 314] on button "Создать" at bounding box center [442, 314] width 34 height 13
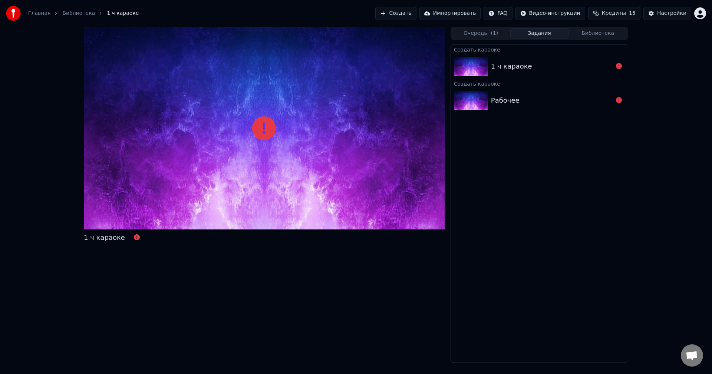
click at [531, 63] on div "1 ч караоке" at bounding box center [552, 66] width 122 height 10
click at [134, 239] on icon at bounding box center [137, 238] width 6 height 6
click at [619, 66] on icon at bounding box center [619, 66] width 6 height 6
click at [566, 98] on div "Рабочее" at bounding box center [552, 100] width 122 height 10
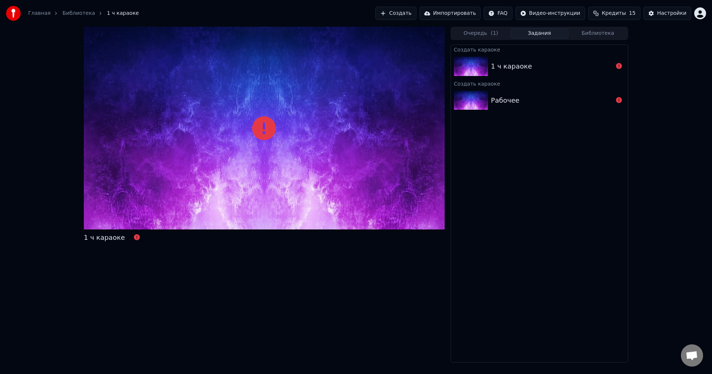
click at [566, 98] on div "Рабочее" at bounding box center [552, 100] width 122 height 10
click at [534, 63] on div "1 ч караоке" at bounding box center [552, 66] width 122 height 10
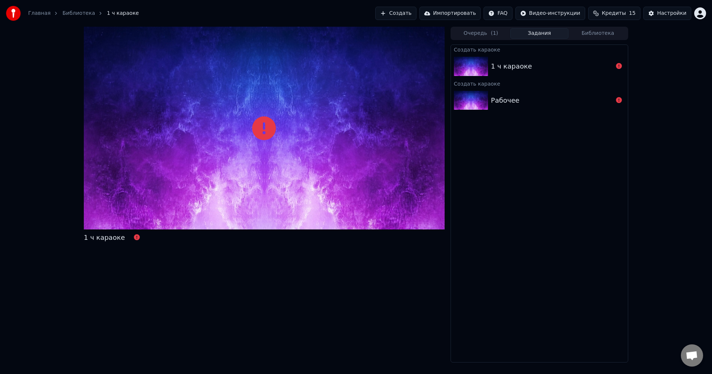
click at [535, 127] on div "Создать караоке 1 ч караоке Создать караоке Рабочее" at bounding box center [540, 204] width 178 height 318
click at [530, 90] on div "Рабочее" at bounding box center [539, 100] width 177 height 25
click at [529, 66] on div "1 ч караоке" at bounding box center [552, 66] width 122 height 10
click at [547, 173] on div "Создать караоке 1 ч караоке Создать караоке Рабочее" at bounding box center [540, 204] width 178 height 318
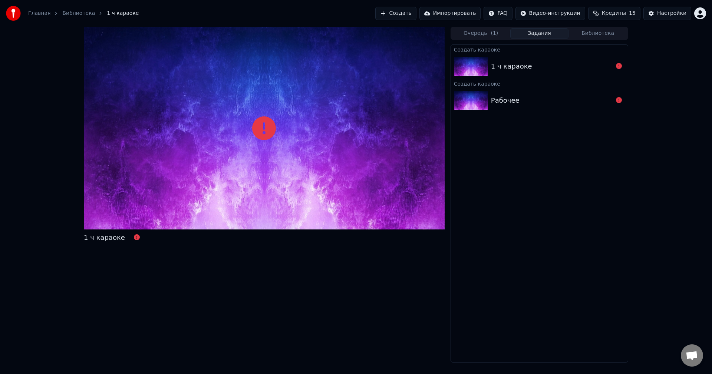
click at [522, 75] on div "1 ч караоке" at bounding box center [539, 66] width 177 height 25
click at [520, 101] on div "Рабочее" at bounding box center [552, 100] width 122 height 10
click at [516, 66] on div "1 ч караоке" at bounding box center [511, 66] width 41 height 10
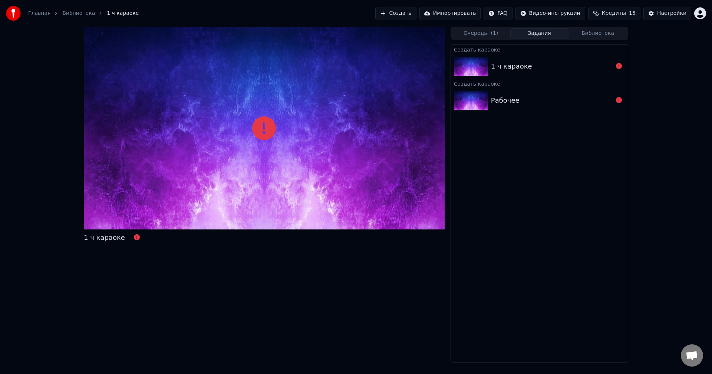
click at [516, 66] on div "1 ч караоке" at bounding box center [511, 66] width 41 height 10
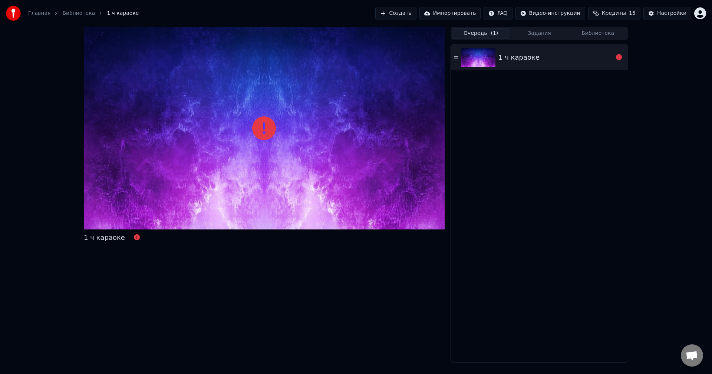
click at [485, 33] on button "Очередь ( 1 )" at bounding box center [481, 33] width 59 height 11
click at [478, 35] on button "Очередь ( 1 )" at bounding box center [481, 33] width 59 height 11
click at [485, 52] on img at bounding box center [479, 57] width 34 height 19
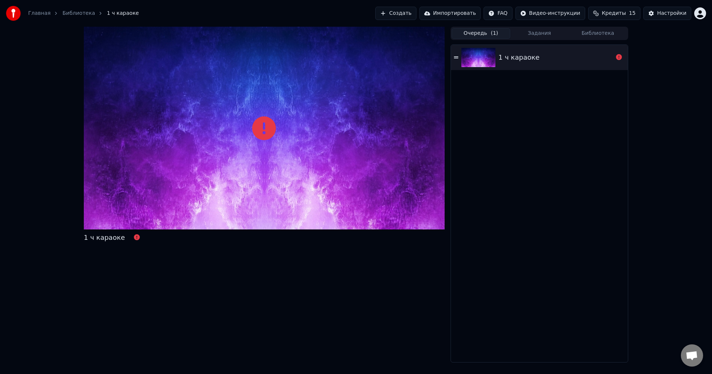
click at [518, 104] on div "1 ч караоке" at bounding box center [539, 204] width 177 height 318
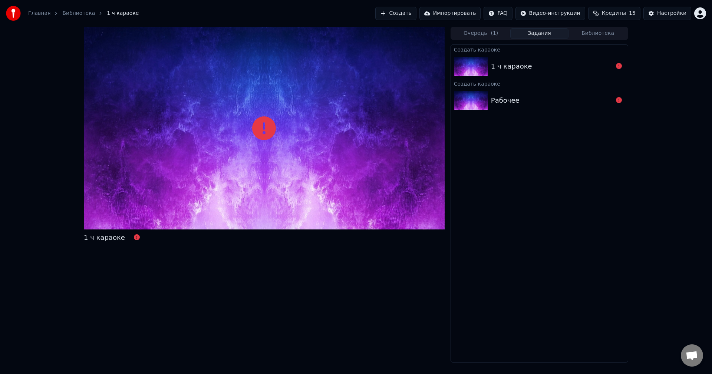
click at [532, 36] on button "Задания" at bounding box center [540, 33] width 59 height 11
click at [492, 36] on span "( 1 )" at bounding box center [494, 33] width 7 height 7
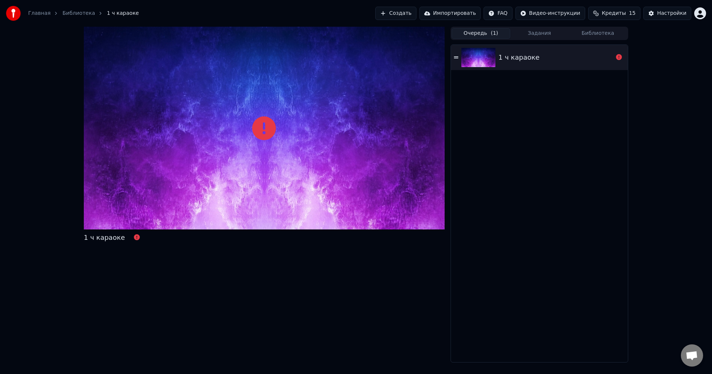
click at [555, 40] on div "Очередь ( 1 ) Задания Библиотека" at bounding box center [540, 33] width 178 height 13
click at [541, 34] on button "Задания" at bounding box center [540, 33] width 59 height 11
click at [486, 28] on button "Очередь ( 1 )" at bounding box center [481, 33] width 59 height 11
click at [484, 33] on button "Очередь ( 1 )" at bounding box center [481, 33] width 59 height 11
click at [416, 13] on button "Создать" at bounding box center [396, 13] width 41 height 13
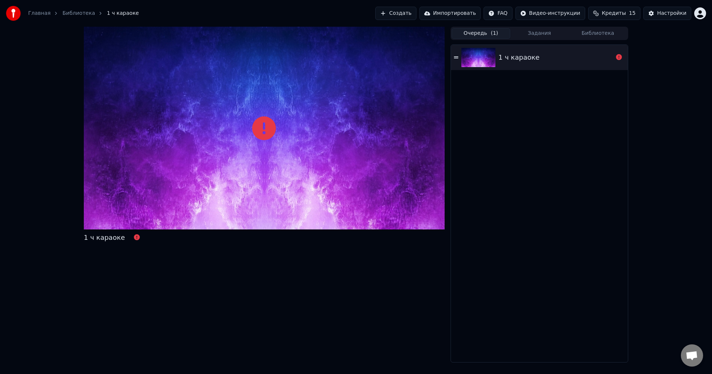
click at [452, 15] on button "Импортировать" at bounding box center [451, 13] width 62 height 13
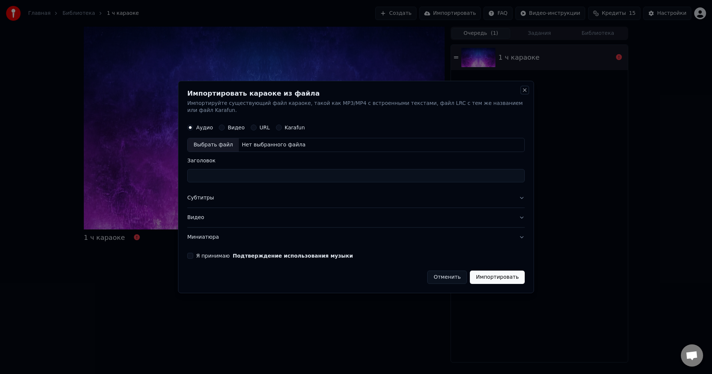
click at [523, 93] on button "Close" at bounding box center [525, 90] width 6 height 6
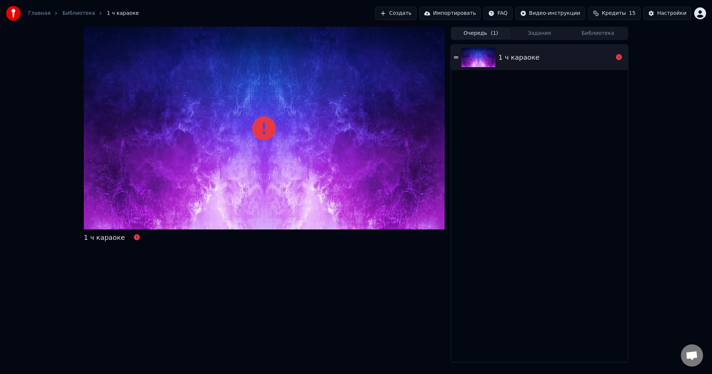
click at [416, 13] on button "Создать" at bounding box center [396, 13] width 41 height 13
